Goal: Task Accomplishment & Management: Use online tool/utility

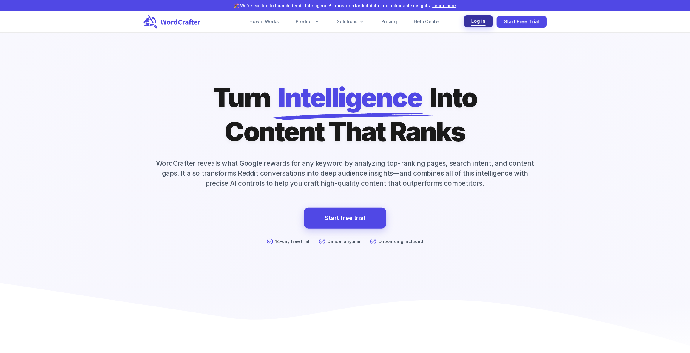
click at [484, 22] on span "Log in" at bounding box center [478, 21] width 14 height 8
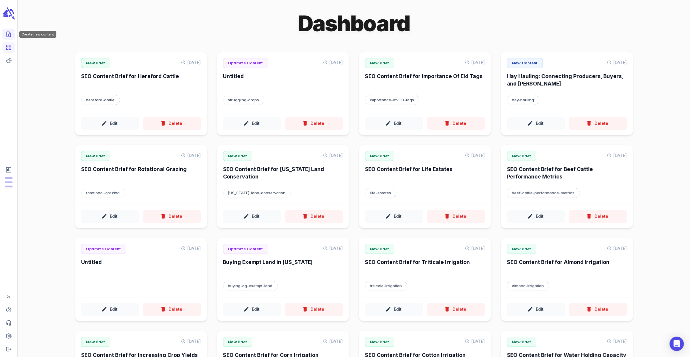
click at [12, 35] on link "Create new content" at bounding box center [8, 34] width 13 height 11
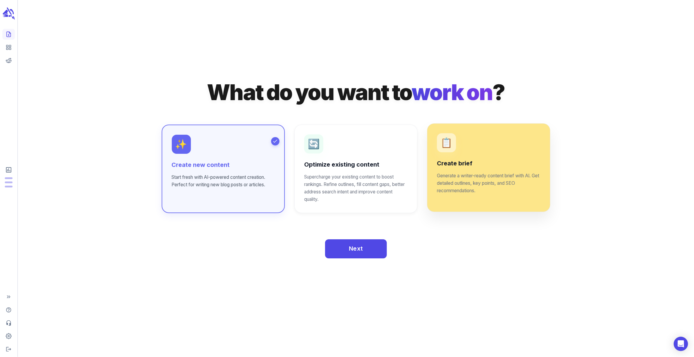
click at [479, 183] on p "Generate a writer-ready content brief with AI. Get detailed outlines, key point…" at bounding box center [488, 183] width 103 height 22
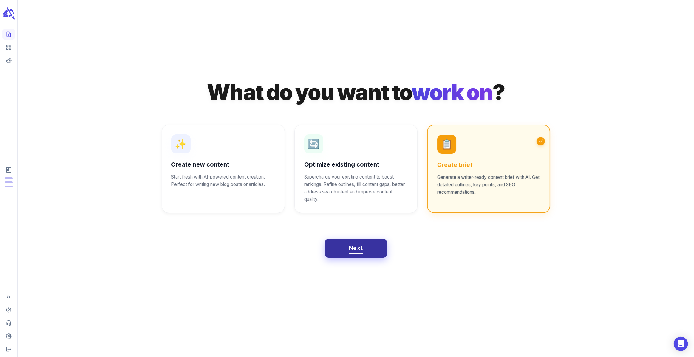
click at [359, 254] on button "Next" at bounding box center [356, 248] width 62 height 19
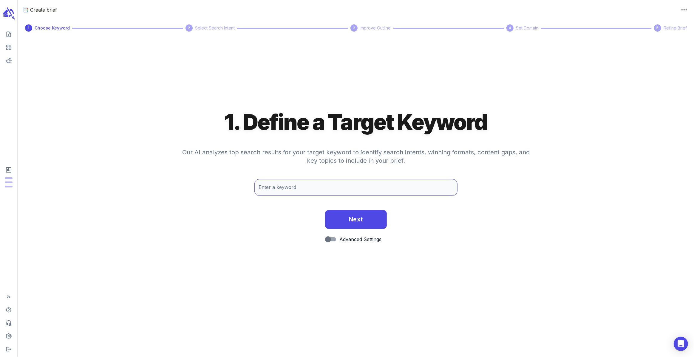
click at [333, 189] on input "Enter a keyword" at bounding box center [355, 187] width 203 height 17
type input "brangus"
click at [345, 220] on button "Next" at bounding box center [356, 219] width 62 height 19
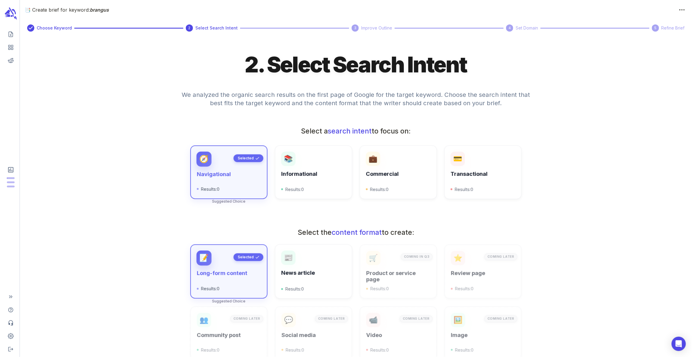
scroll to position [80, 0]
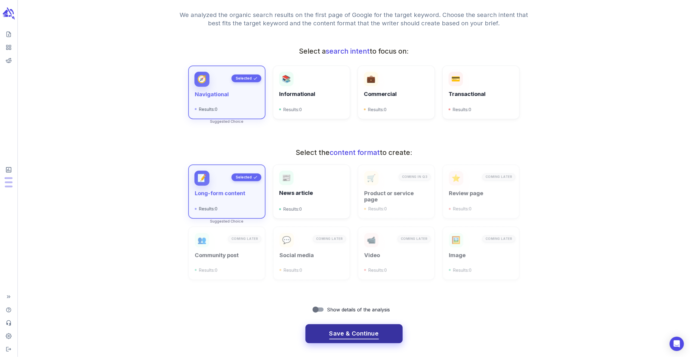
click at [347, 330] on span "Save & Continue" at bounding box center [354, 334] width 50 height 10
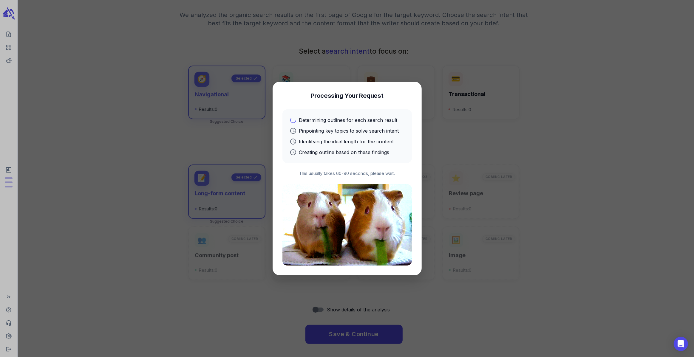
click at [509, 177] on div at bounding box center [347, 178] width 694 height 357
click at [159, 47] on div at bounding box center [347, 178] width 694 height 357
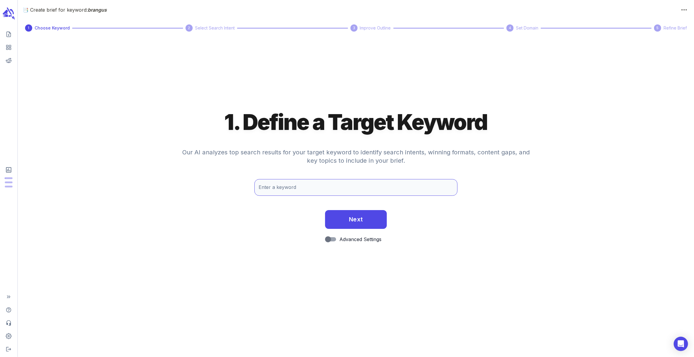
click at [330, 191] on input "Enter a keyword" at bounding box center [355, 187] width 203 height 17
click at [9, 13] on icon "scrollable content" at bounding box center [8, 14] width 13 height 14
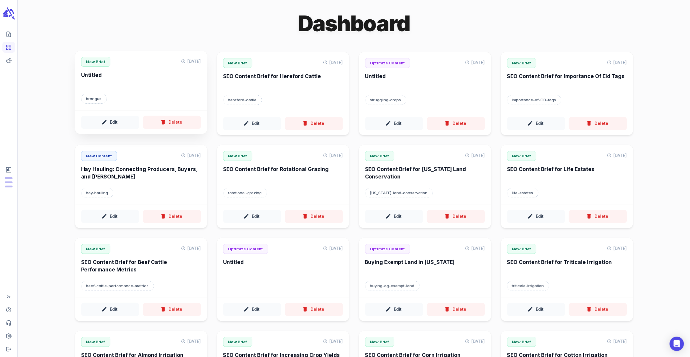
click at [119, 81] on h6 "Untitled" at bounding box center [141, 80] width 120 height 16
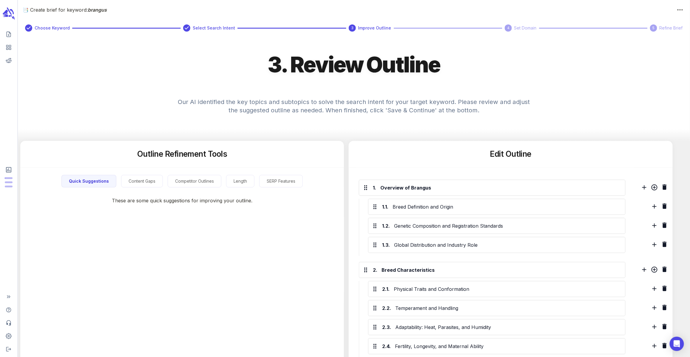
click at [214, 26] on span "Select Search Intent" at bounding box center [214, 28] width 42 height 7
click at [508, 152] on h5 "Edit Outline" at bounding box center [510, 154] width 41 height 11
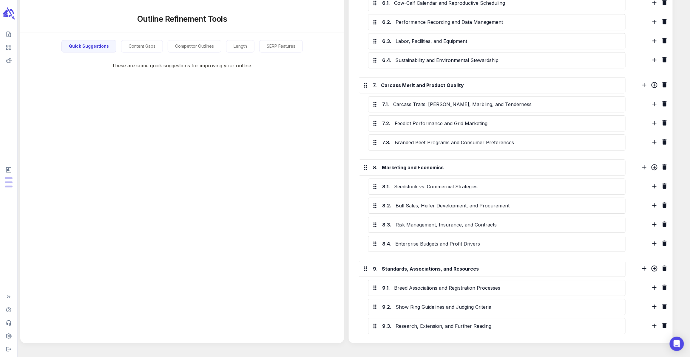
scroll to position [692, 0]
click at [148, 44] on button "Content Gaps" at bounding box center [142, 46] width 42 height 13
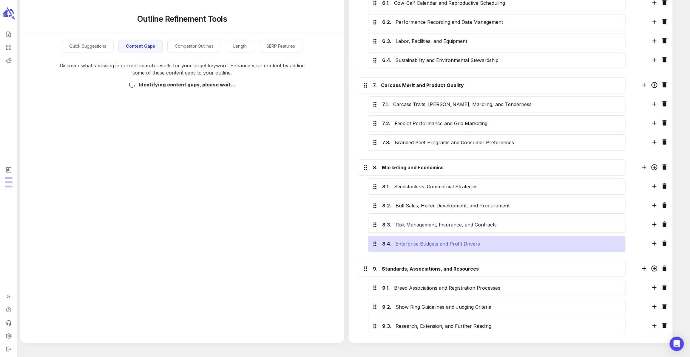
scroll to position [718, 0]
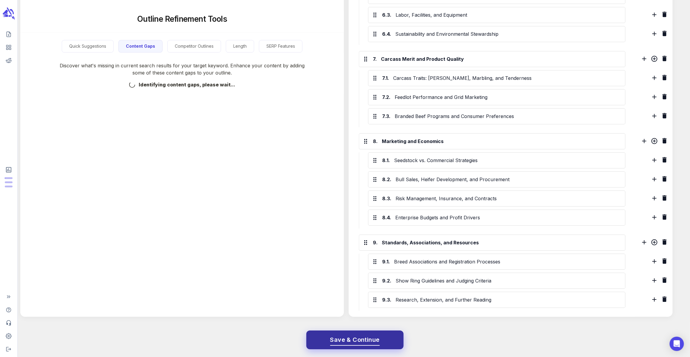
click at [378, 339] on span "Save & Continue" at bounding box center [355, 340] width 50 height 10
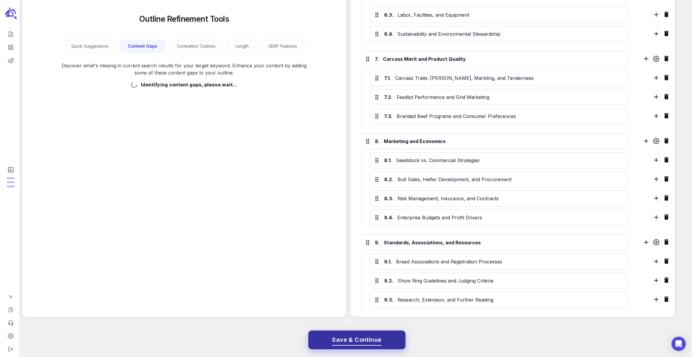
scroll to position [0, 0]
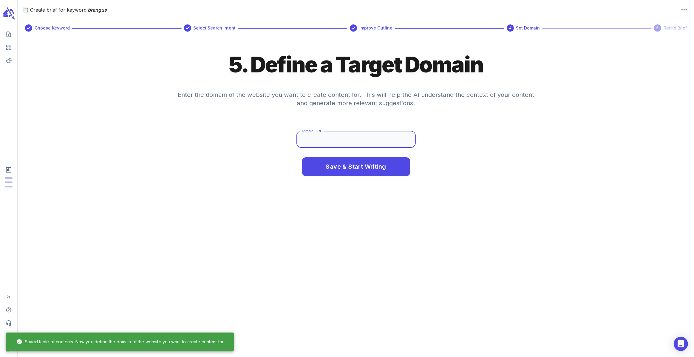
click at [361, 138] on input "Domain URL" at bounding box center [355, 139] width 119 height 17
type input "cattlemax.com"
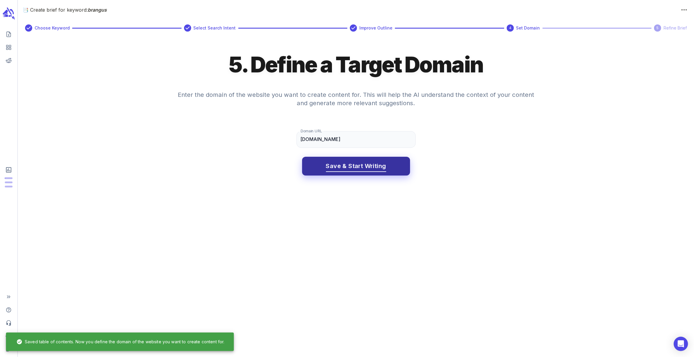
click at [359, 163] on span "Save & Start Writing" at bounding box center [356, 166] width 60 height 10
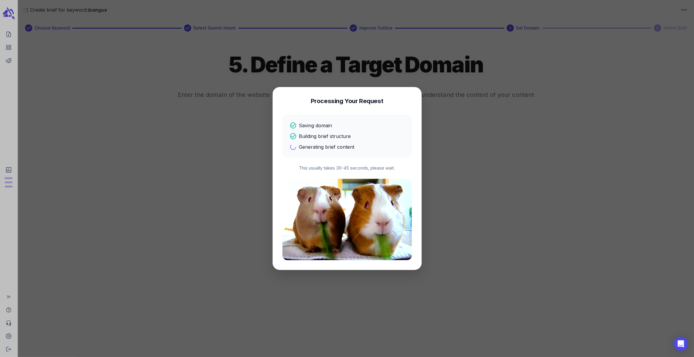
click at [356, 125] on div "Saving domain" at bounding box center [347, 125] width 115 height 7
click at [336, 123] on div "Saving domain" at bounding box center [347, 125] width 115 height 7
click at [562, 108] on div at bounding box center [347, 178] width 694 height 357
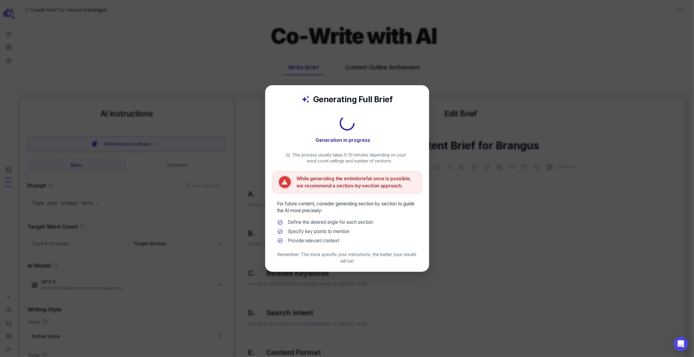
click at [238, 96] on div at bounding box center [347, 178] width 694 height 357
click at [90, 64] on div at bounding box center [347, 178] width 694 height 357
click at [368, 120] on div "Generation in progress ..." at bounding box center [347, 130] width 149 height 38
click at [154, 43] on div at bounding box center [347, 178] width 694 height 357
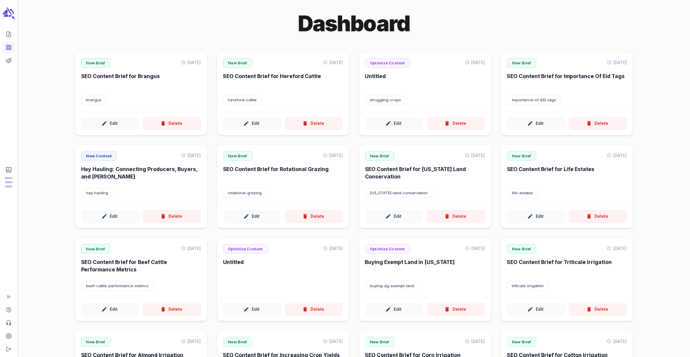
click at [48, 114] on div "Dashboard New Brief Sep 24, 2025 SEO Content Brief for Brangus brangus Edit Del…" at bounding box center [354, 310] width 672 height 620
click at [106, 118] on button "Edit" at bounding box center [110, 121] width 58 height 13
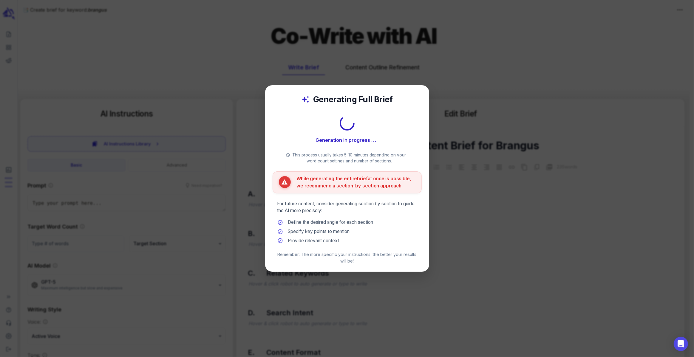
click at [405, 112] on div "Generation in progress ..." at bounding box center [347, 130] width 149 height 38
click at [388, 139] on div "Generation in progress ..." at bounding box center [347, 139] width 140 height 10
type textarea "x"
click at [401, 90] on div "Generating Full Brief Generation in progress .. This process usually takes 5-10…" at bounding box center [347, 178] width 164 height 187
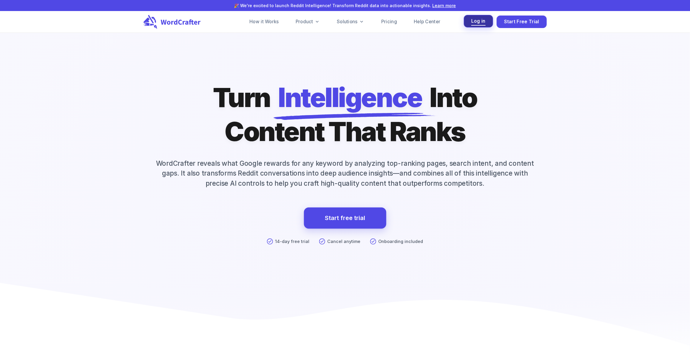
click at [471, 21] on button "Log in" at bounding box center [478, 21] width 29 height 13
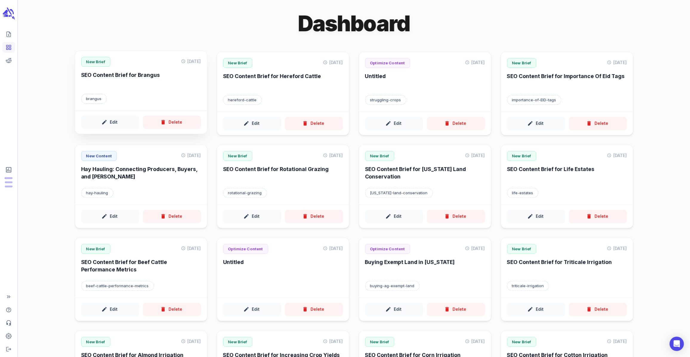
click at [144, 86] on h6 "SEO Content Brief for Brangus" at bounding box center [141, 80] width 120 height 16
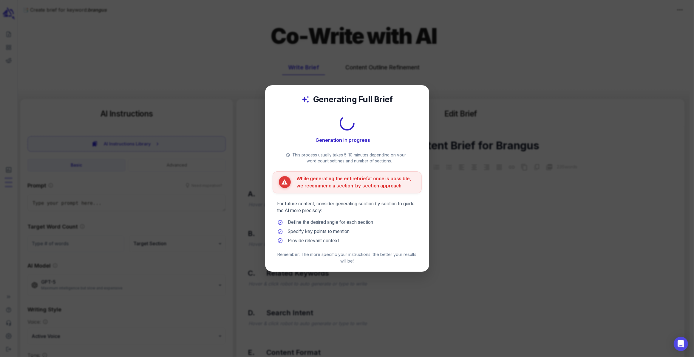
type textarea "x"
click at [144, 86] on div at bounding box center [347, 178] width 694 height 357
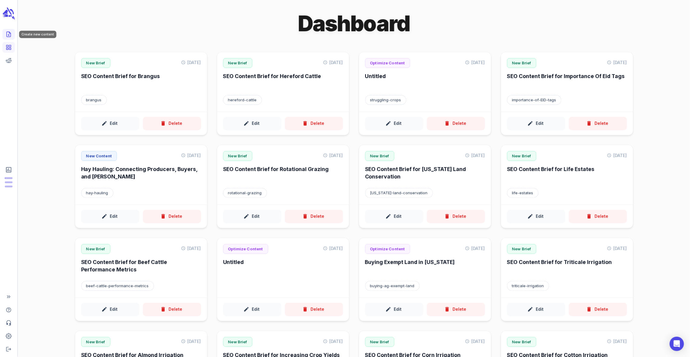
click at [7, 37] on icon "Create new content" at bounding box center [9, 34] width 4 height 5
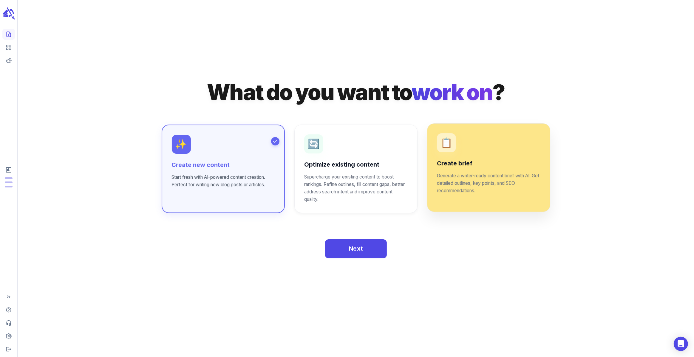
click at [464, 185] on p "Generate a writer-ready content brief with AI. Get detailed outlines, key point…" at bounding box center [488, 183] width 103 height 22
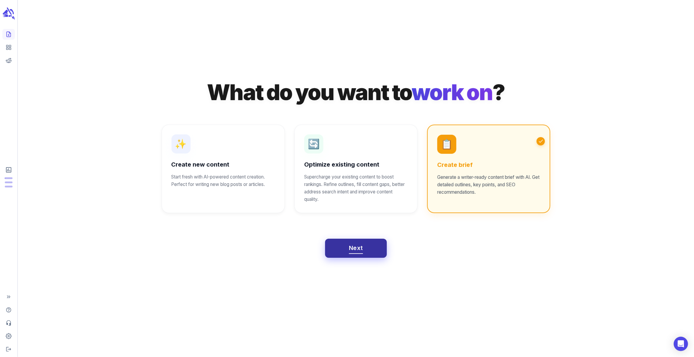
click at [374, 248] on button "Next" at bounding box center [356, 248] width 62 height 19
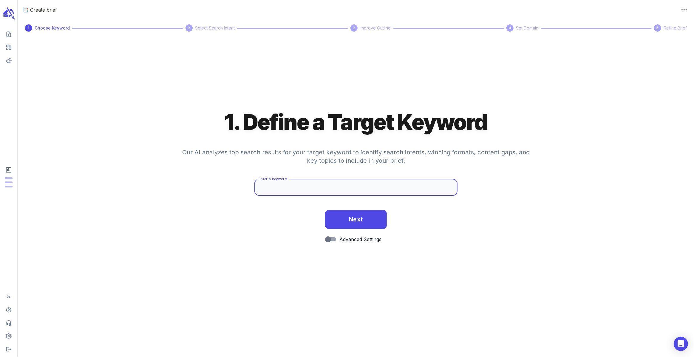
click at [334, 190] on input "Enter a keyword" at bounding box center [355, 187] width 203 height 17
type input "Brangus"
click at [356, 222] on span "Next" at bounding box center [356, 219] width 14 height 10
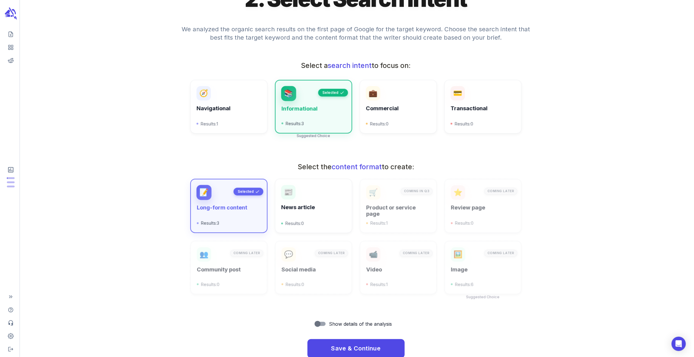
scroll to position [66, 0]
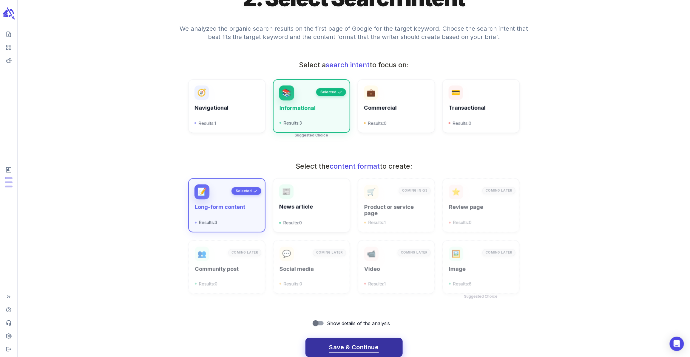
click at [368, 348] on span "Save & Continue" at bounding box center [354, 347] width 50 height 10
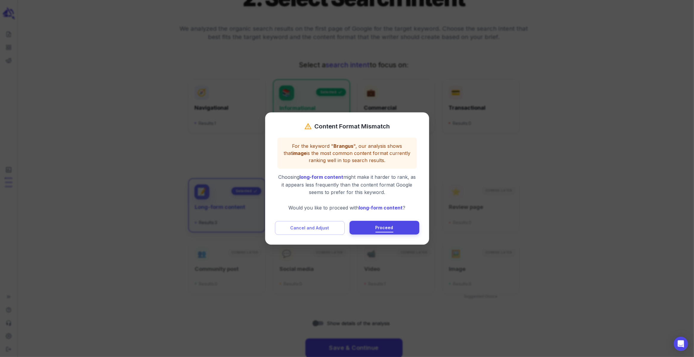
click at [369, 223] on button "Proceed" at bounding box center [385, 228] width 70 height 14
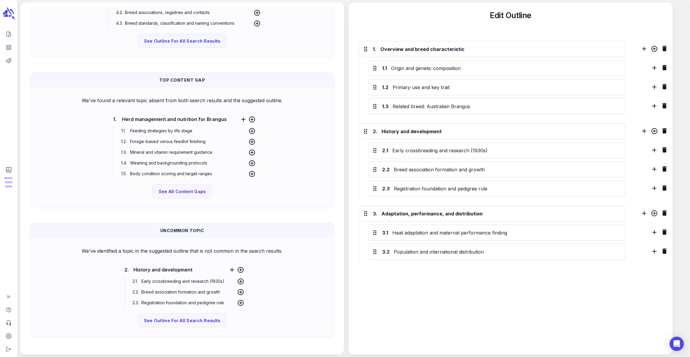
scroll to position [136, 0]
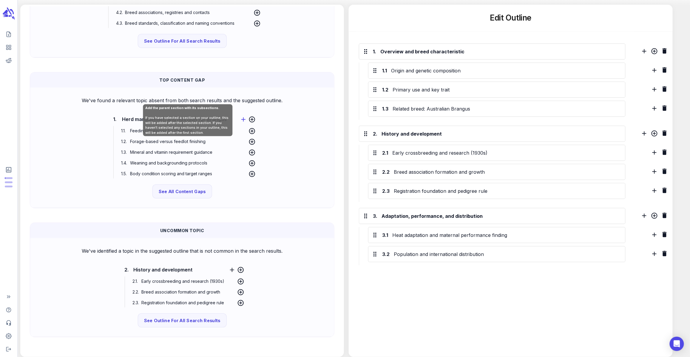
click at [240, 118] on icon at bounding box center [243, 119] width 7 height 7
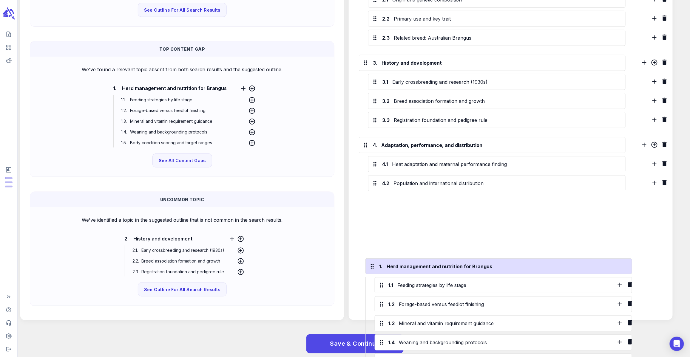
scroll to position [212, 0]
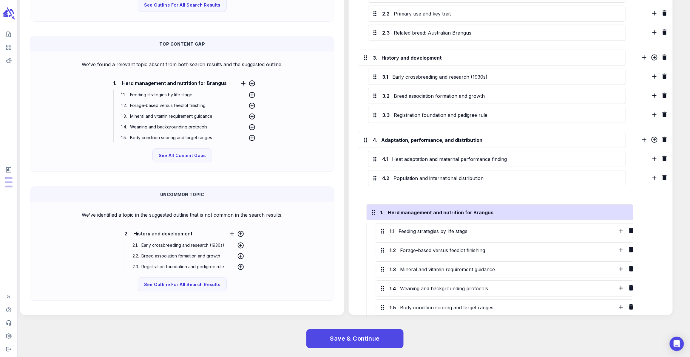
drag, startPoint x: 364, startPoint y: 46, endPoint x: 372, endPoint y: 216, distance: 170.2
click at [372, 216] on div "1. Herd management and nutrition for Brangus 1.1 Feeding strategies by life sta…" at bounding box center [495, 136] width 279 height 360
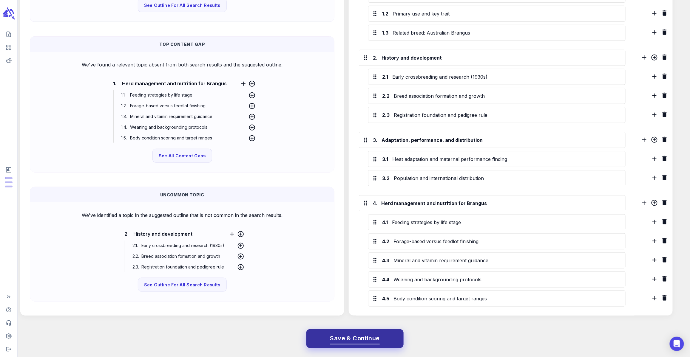
click at [375, 334] on span "Save & Continue" at bounding box center [355, 339] width 50 height 10
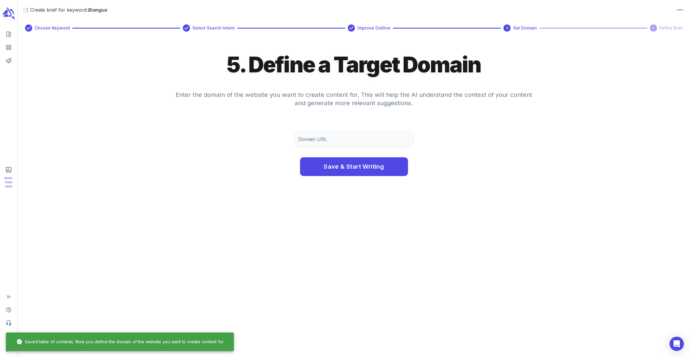
scroll to position [0, 0]
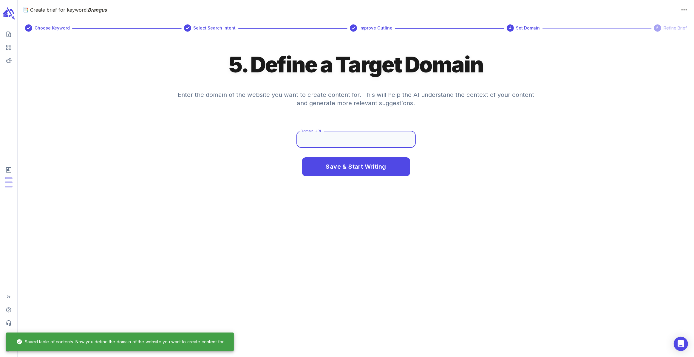
click at [376, 143] on input "Domain URL" at bounding box center [355, 139] width 119 height 17
type input "[DOMAIN_NAME]"
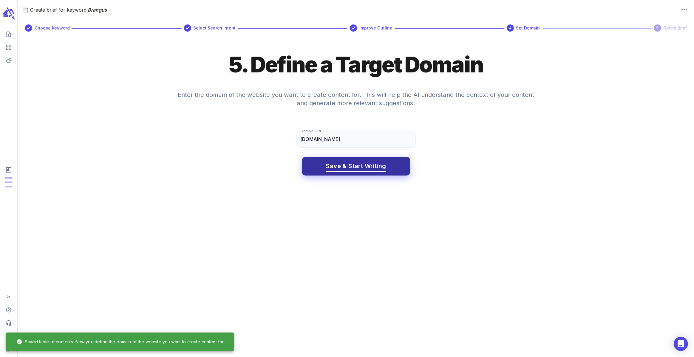
click at [367, 165] on span "Save & Start Writing" at bounding box center [356, 166] width 60 height 10
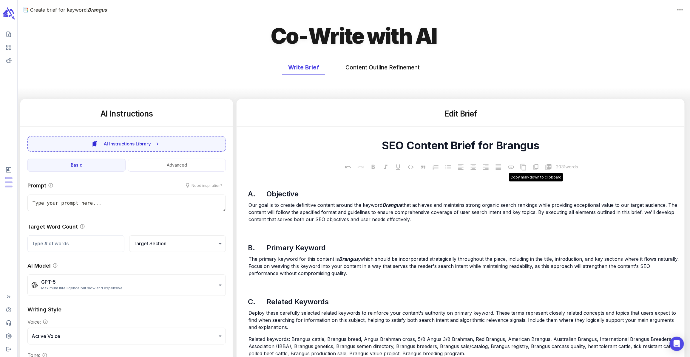
click at [535, 167] on icon at bounding box center [535, 167] width 7 height 7
click at [525, 168] on icon at bounding box center [523, 167] width 6 height 7
type textarea "x"
